Goal: Task Accomplishment & Management: Complete application form

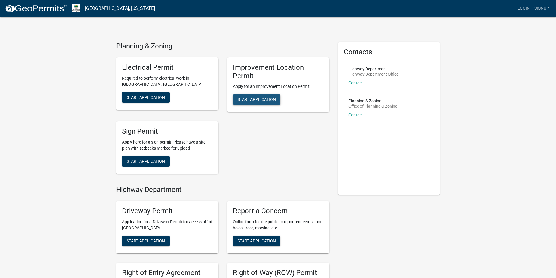
click at [254, 99] on span "Start Application" at bounding box center [257, 99] width 38 height 5
click at [517, 5] on link "Login" at bounding box center [524, 8] width 17 height 11
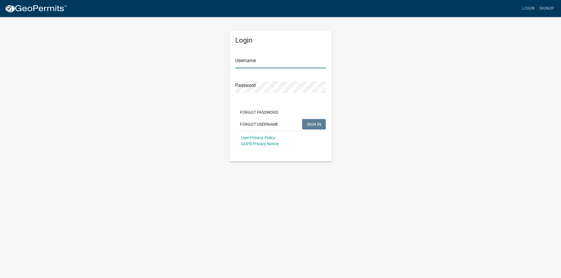
type input "bryantssteelbuildings"
click at [314, 123] on span "SIGN IN" at bounding box center [314, 124] width 14 height 5
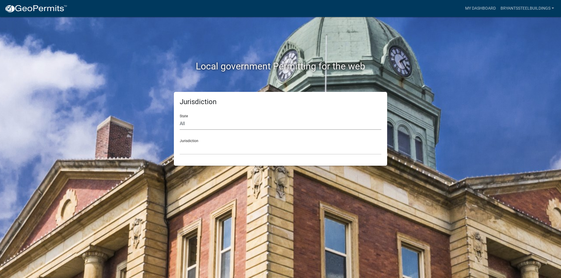
click at [211, 121] on select "All [US_STATE] [US_STATE] [US_STATE] [US_STATE] [US_STATE] [US_STATE] [US_STATE…" at bounding box center [281, 124] width 202 height 12
select select "[US_STATE]"
click at [180, 118] on select "All [US_STATE] [US_STATE] [US_STATE] [US_STATE] [US_STATE] [US_STATE] [US_STATE…" at bounding box center [281, 124] width 202 height 12
click at [216, 140] on div "Jurisdiction City of [GEOGRAPHIC_DATA], [US_STATE] City of [GEOGRAPHIC_DATA], […" at bounding box center [281, 145] width 202 height 20
click at [216, 147] on select "City of [GEOGRAPHIC_DATA], [US_STATE] City of [GEOGRAPHIC_DATA], [US_STATE] Cit…" at bounding box center [281, 149] width 202 height 12
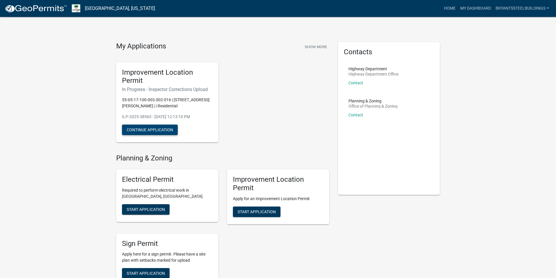
click at [168, 131] on button "Continue Application" at bounding box center [150, 130] width 56 height 11
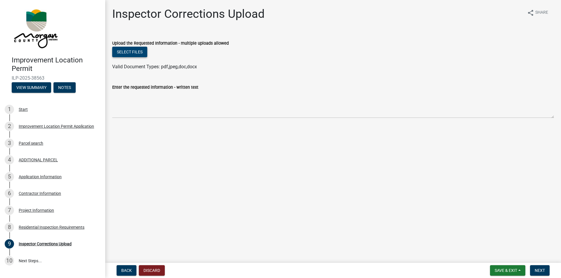
click at [139, 54] on button "Select files" at bounding box center [129, 52] width 35 height 11
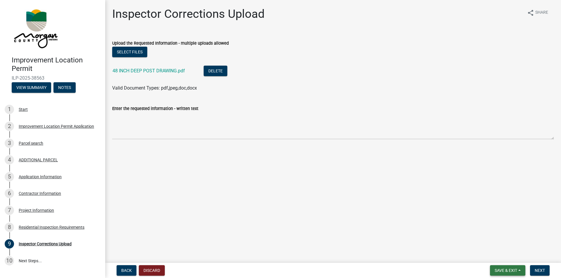
click at [495, 269] on span "Save & Exit" at bounding box center [506, 270] width 22 height 5
click at [499, 242] on button "Save" at bounding box center [501, 242] width 47 height 14
click at [44, 260] on link "10 Next Steps..." at bounding box center [52, 261] width 105 height 17
click at [67, 256] on link "10 Next Steps..." at bounding box center [52, 261] width 105 height 17
click at [546, 272] on button "Next" at bounding box center [540, 271] width 20 height 11
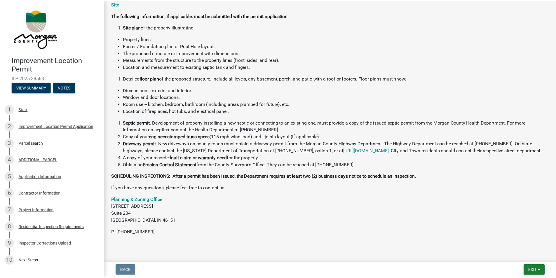
scroll to position [116, 0]
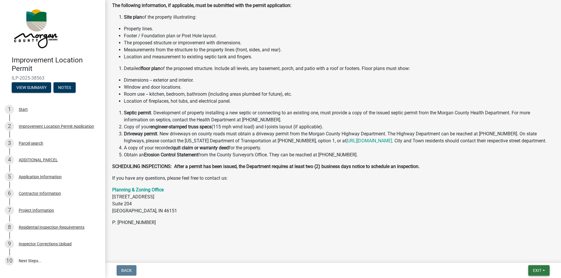
click at [538, 269] on span "Exit" at bounding box center [537, 270] width 8 height 5
click at [525, 259] on button "Save & Exit" at bounding box center [526, 256] width 47 height 14
